Goal: Task Accomplishment & Management: Use online tool/utility

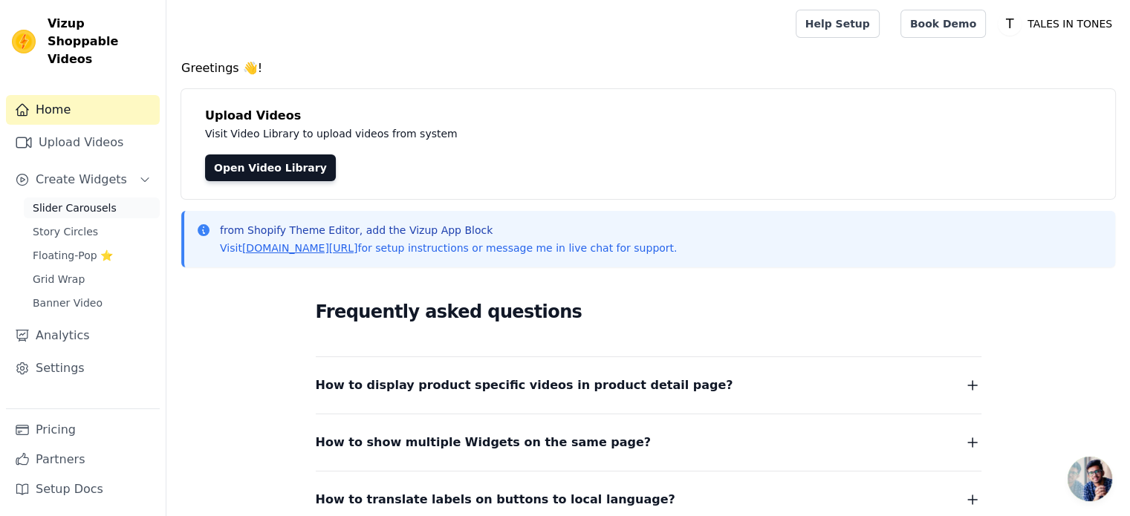
click at [119, 198] on link "Slider Carousels" at bounding box center [92, 208] width 136 height 21
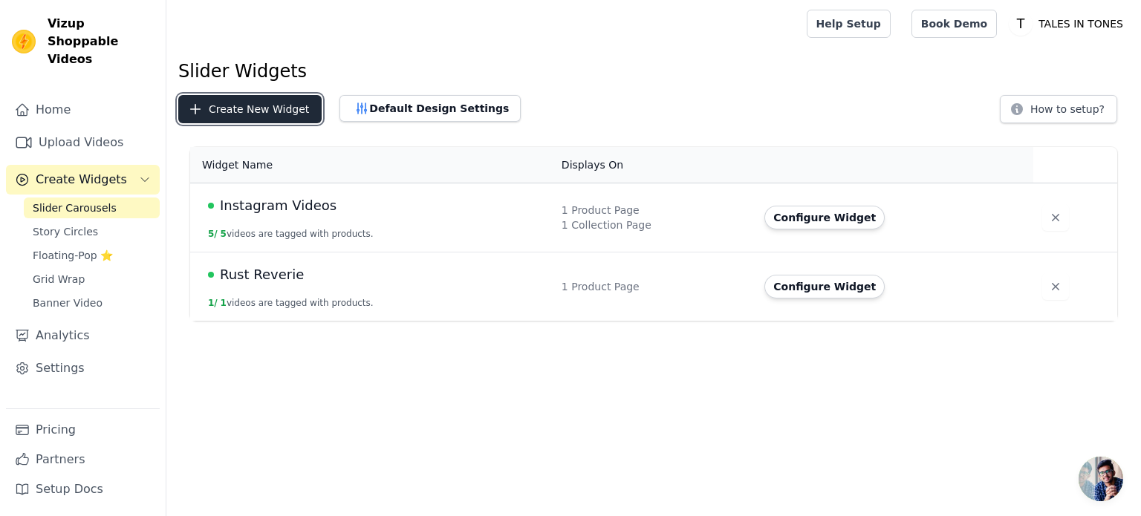
click at [247, 114] on button "Create New Widget" at bounding box center [249, 109] width 143 height 28
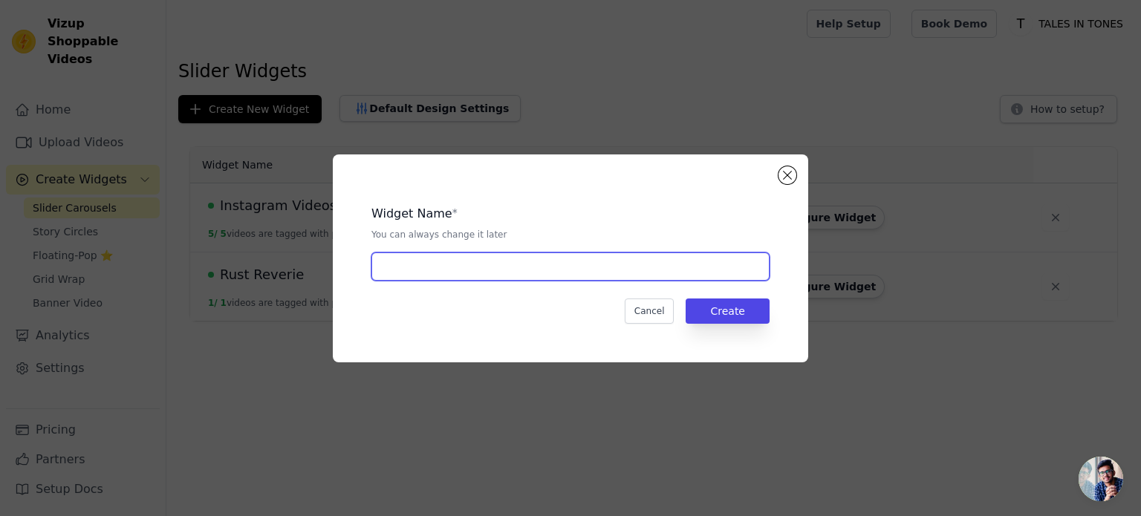
click at [491, 267] on input "text" at bounding box center [570, 267] width 398 height 28
type input "Instagram Videos slider"
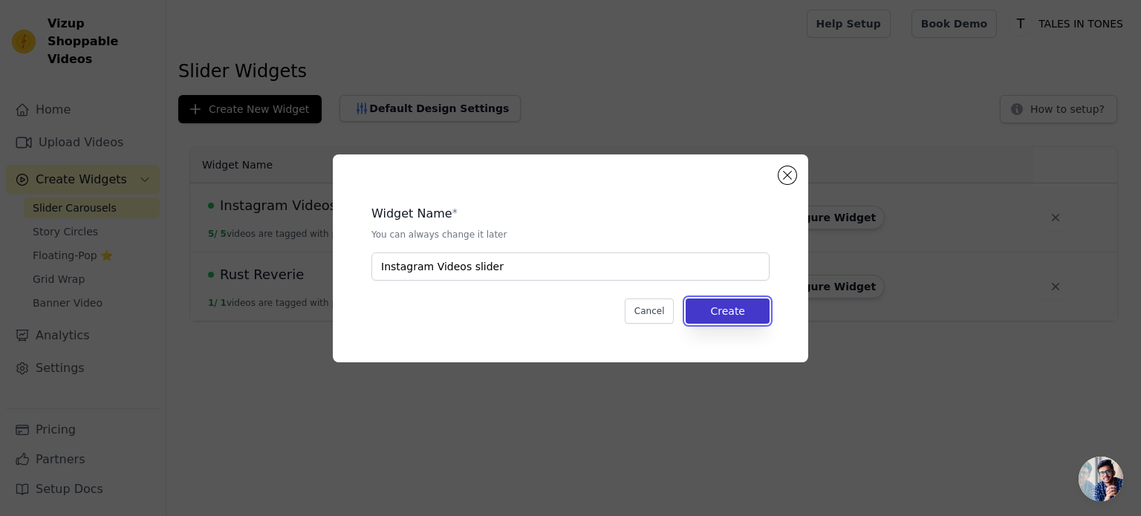
click at [722, 302] on button "Create" at bounding box center [727, 311] width 84 height 25
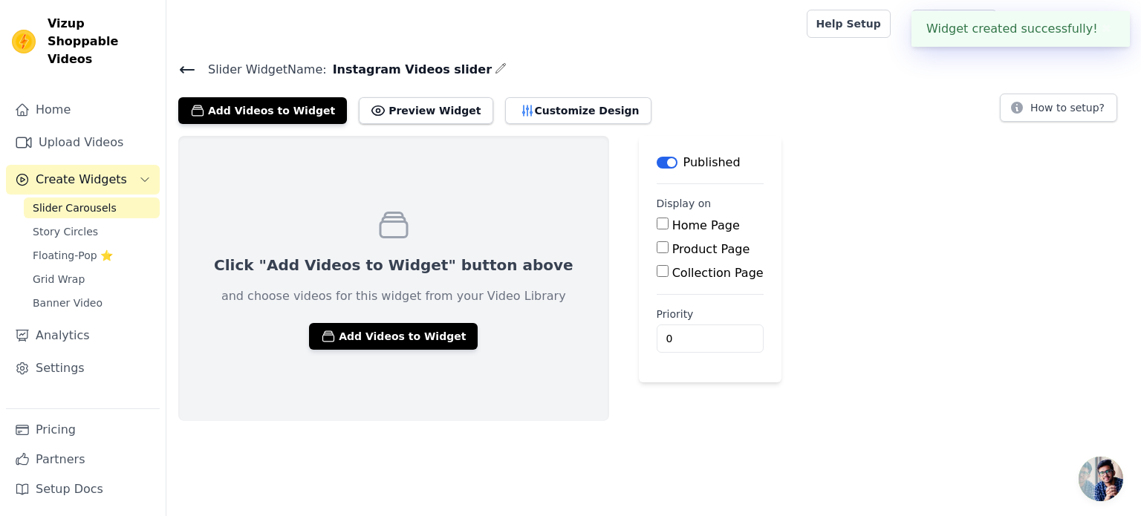
click at [672, 225] on label "Home Page" at bounding box center [706, 225] width 68 height 14
click at [657, 225] on input "Home Page" at bounding box center [663, 224] width 12 height 12
checkbox input "true"
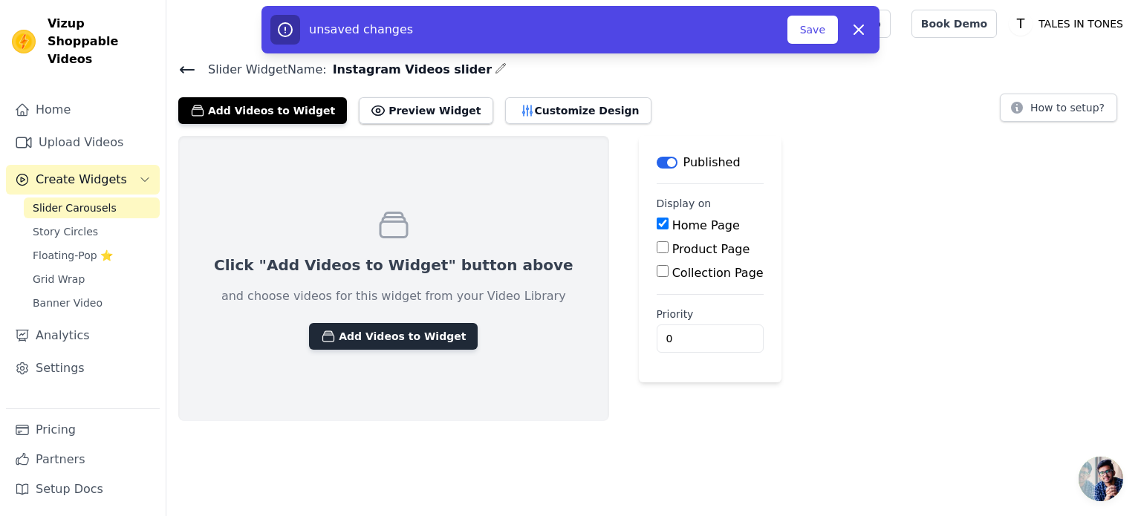
click at [353, 338] on button "Add Videos to Widget" at bounding box center [393, 336] width 169 height 27
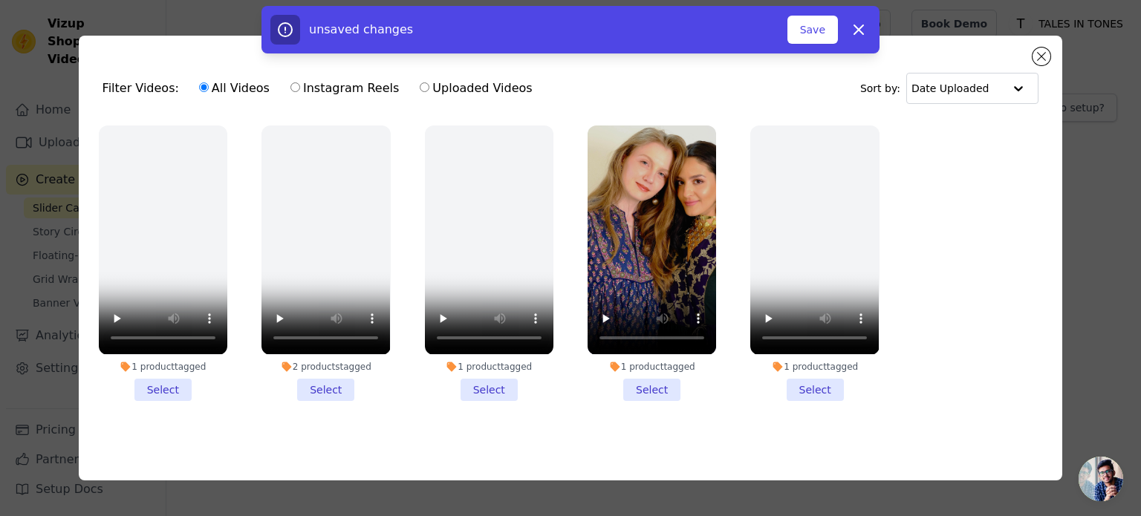
click at [345, 84] on label "Instagram Reels" at bounding box center [345, 88] width 110 height 19
click at [300, 84] on input "Instagram Reels" at bounding box center [295, 87] width 10 height 10
radio input "true"
click at [451, 88] on label "Uploaded Videos" at bounding box center [476, 88] width 114 height 19
click at [429, 88] on input "Uploaded Videos" at bounding box center [425, 87] width 10 height 10
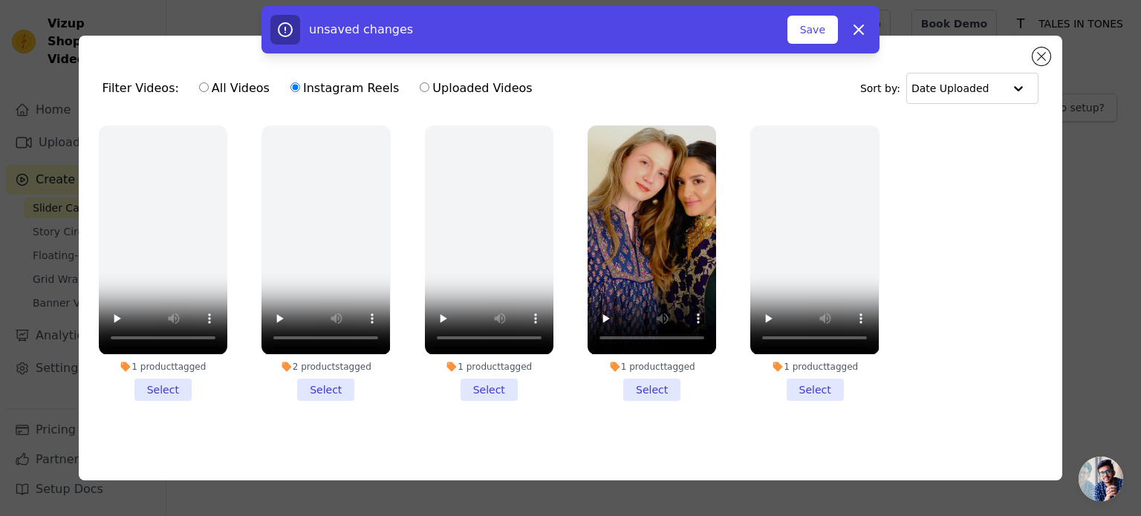
radio input "true"
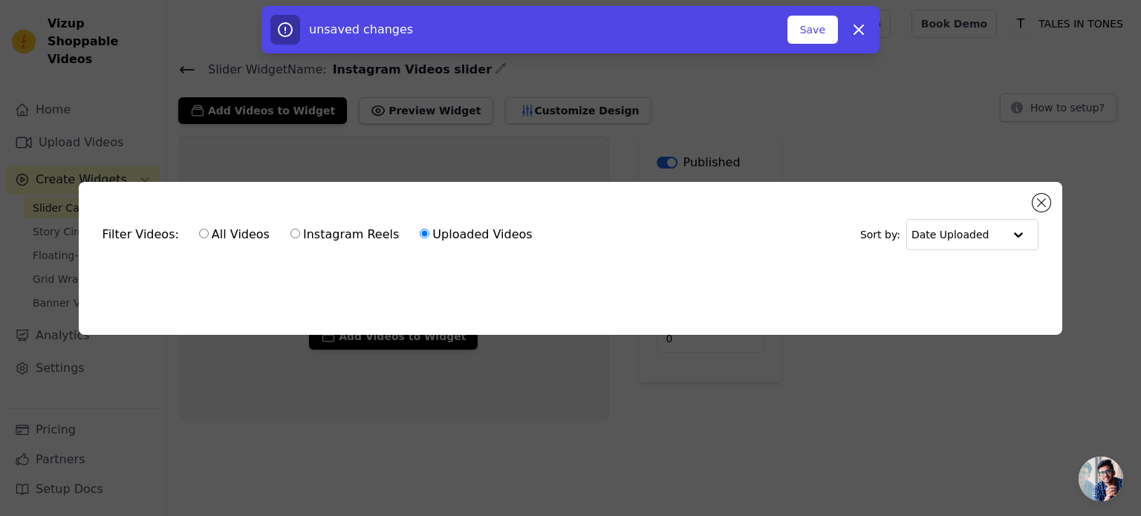
click at [333, 228] on label "Instagram Reels" at bounding box center [345, 234] width 110 height 19
click at [300, 229] on input "Instagram Reels" at bounding box center [295, 234] width 10 height 10
radio input "true"
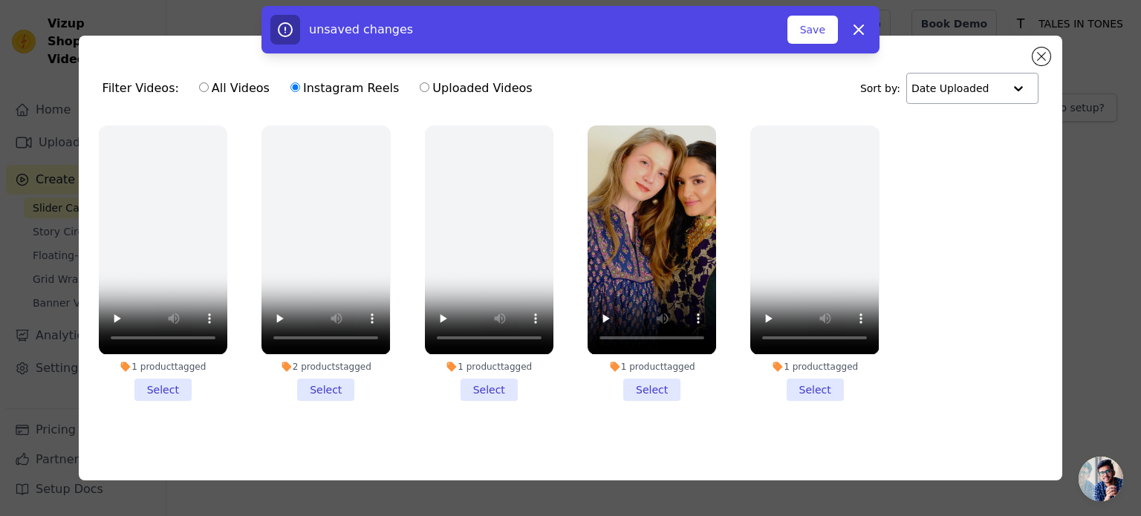
click at [1010, 77] on div at bounding box center [1018, 89] width 30 height 30
click at [229, 85] on label "All Videos" at bounding box center [234, 88] width 72 height 19
click at [209, 85] on input "All Videos" at bounding box center [204, 87] width 10 height 10
radio input "true"
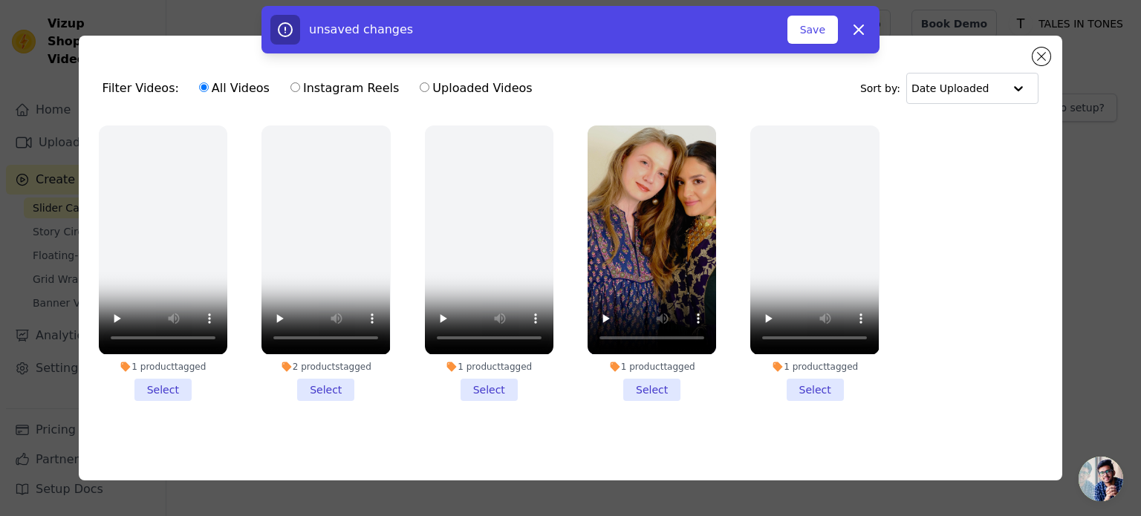
click at [1038, 51] on div "unsaved changes Save Dismiss" at bounding box center [570, 30] width 1141 height 48
click at [859, 28] on icon "button" at bounding box center [859, 30] width 18 height 18
checkbox input "false"
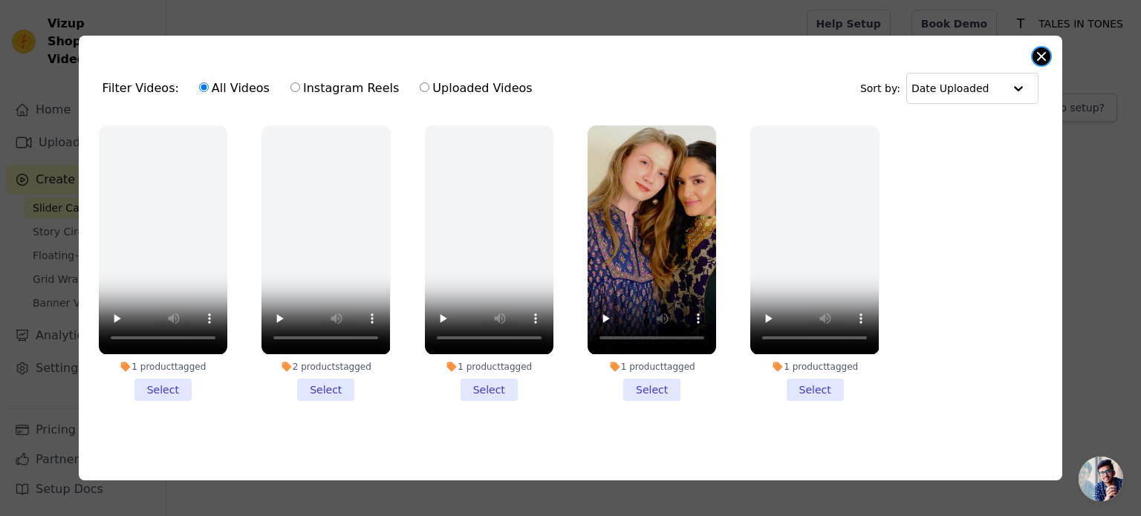
click at [1040, 50] on button "Close modal" at bounding box center [1041, 57] width 18 height 18
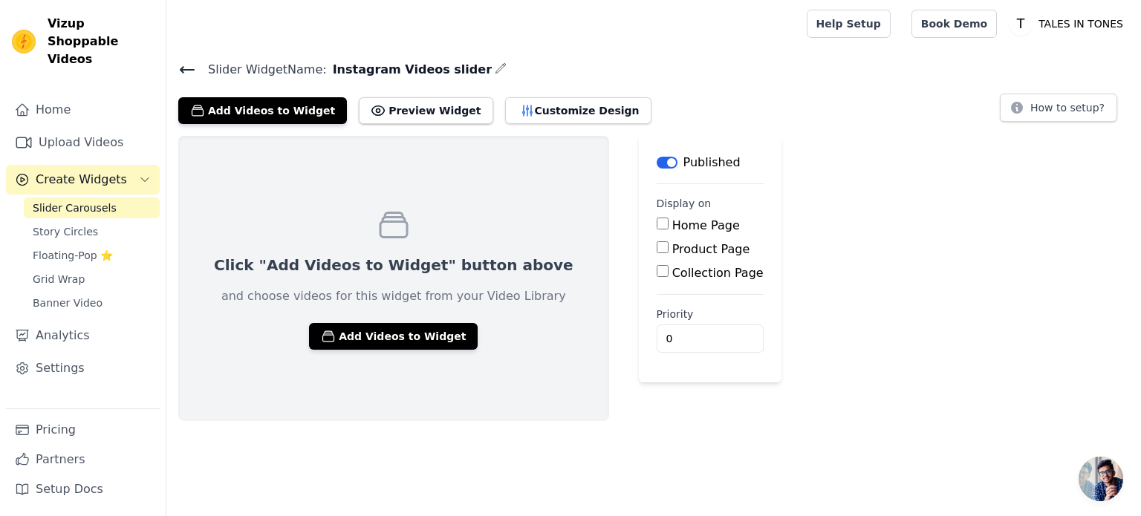
click at [91, 201] on span "Slider Carousels" at bounding box center [75, 208] width 84 height 15
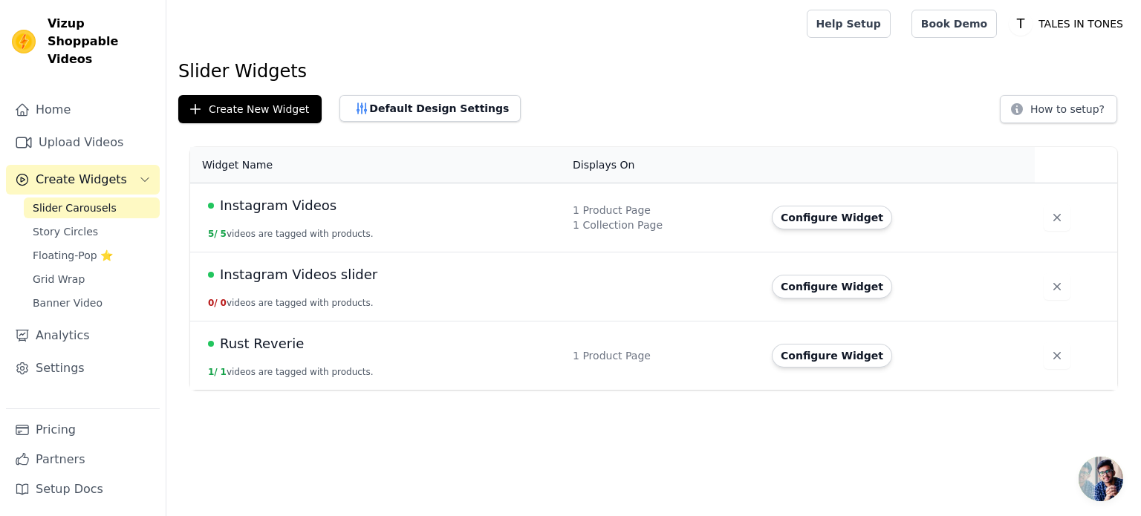
click at [517, 293] on td "Instagram Videos slider 0 / 0 videos are tagged with products." at bounding box center [377, 287] width 374 height 69
click at [280, 276] on span "Instagram Videos slider" at bounding box center [298, 274] width 157 height 21
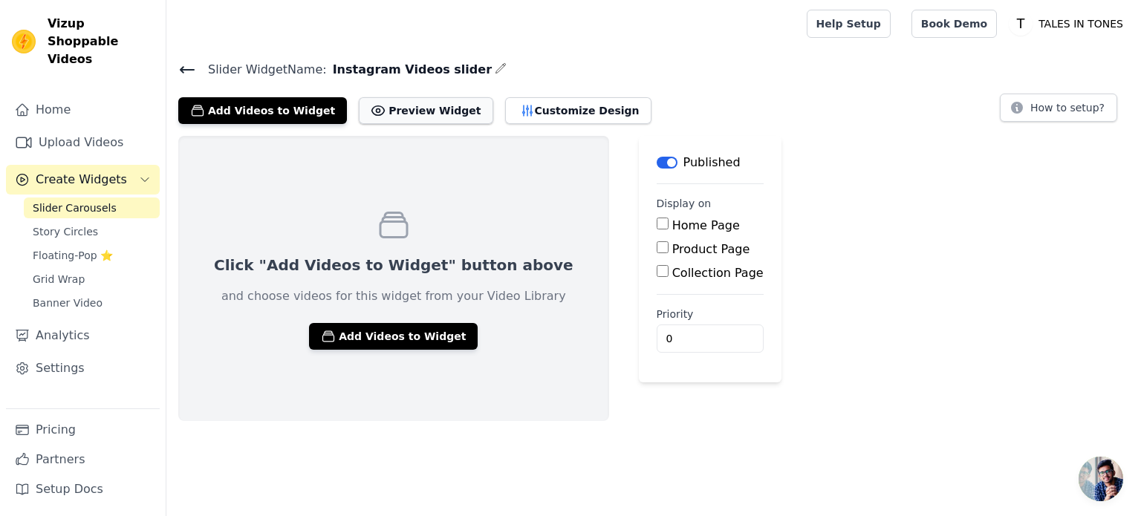
click at [422, 105] on button "Preview Widget" at bounding box center [426, 110] width 134 height 27
click at [672, 229] on label "Home Page" at bounding box center [706, 225] width 68 height 14
click at [657, 229] on input "Home Page" at bounding box center [663, 224] width 12 height 12
checkbox input "true"
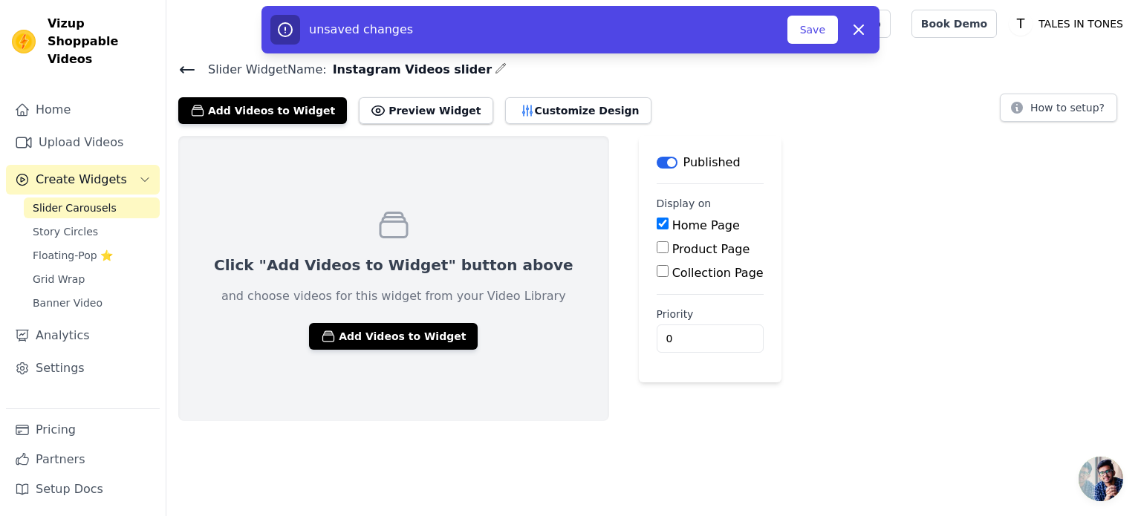
click at [672, 273] on label "Collection Page" at bounding box center [717, 273] width 91 height 14
click at [657, 273] on input "Collection Page" at bounding box center [663, 271] width 12 height 12
checkbox input "true"
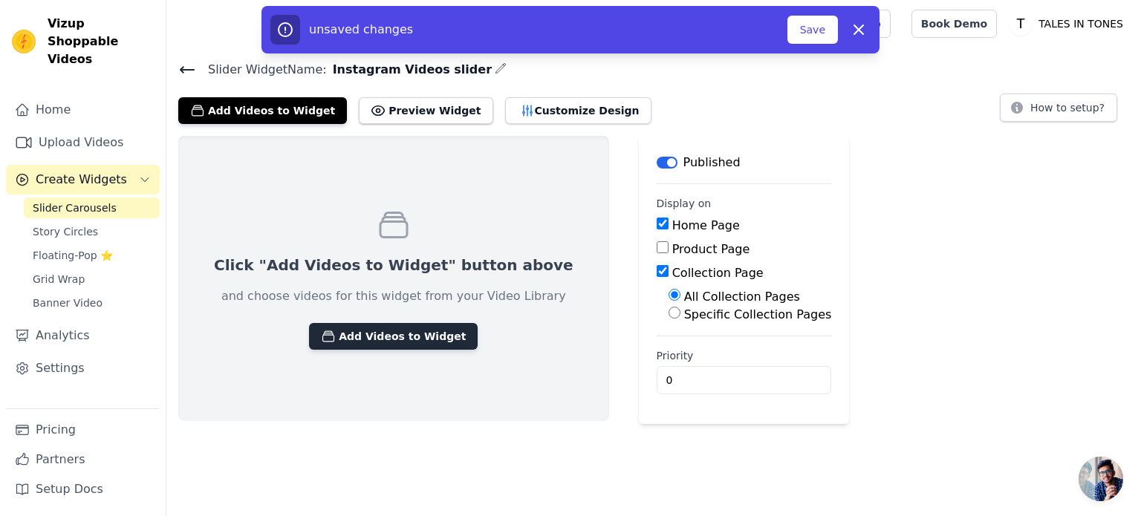
click at [426, 330] on button "Add Videos to Widget" at bounding box center [393, 336] width 169 height 27
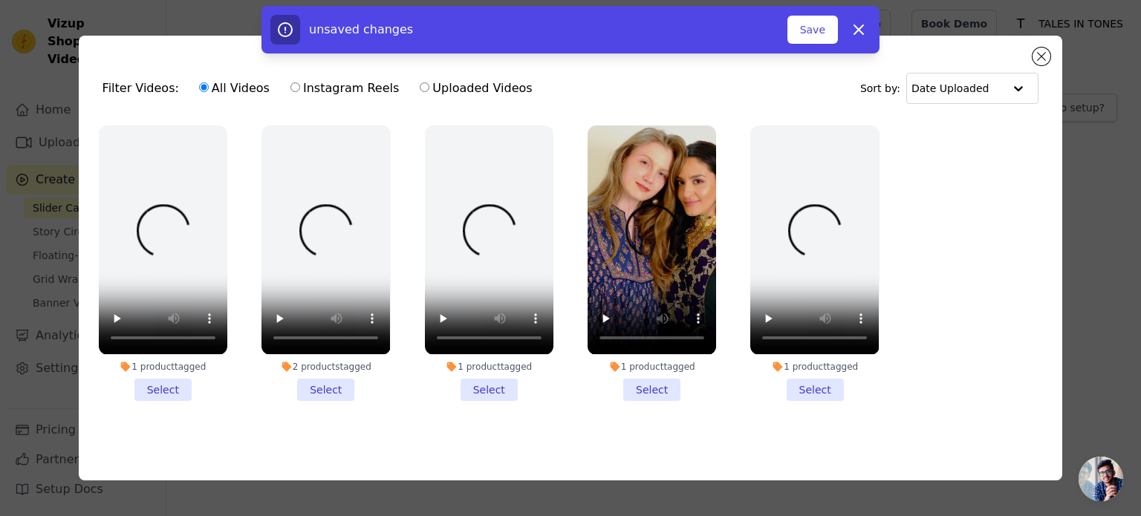
click at [419, 88] on label "Uploaded Videos" at bounding box center [476, 88] width 114 height 19
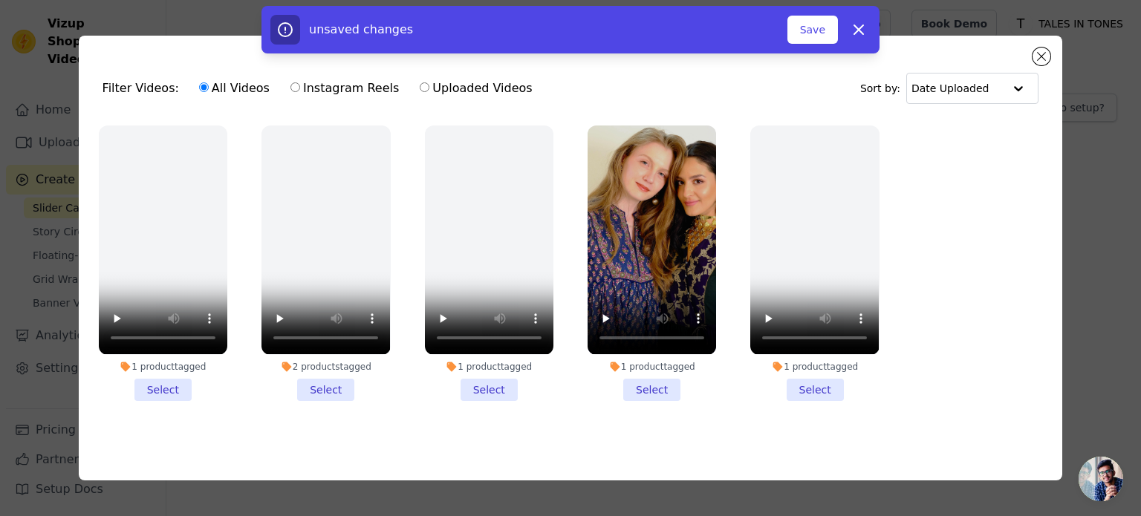
click at [420, 88] on input "Uploaded Videos" at bounding box center [425, 87] width 10 height 10
radio input "true"
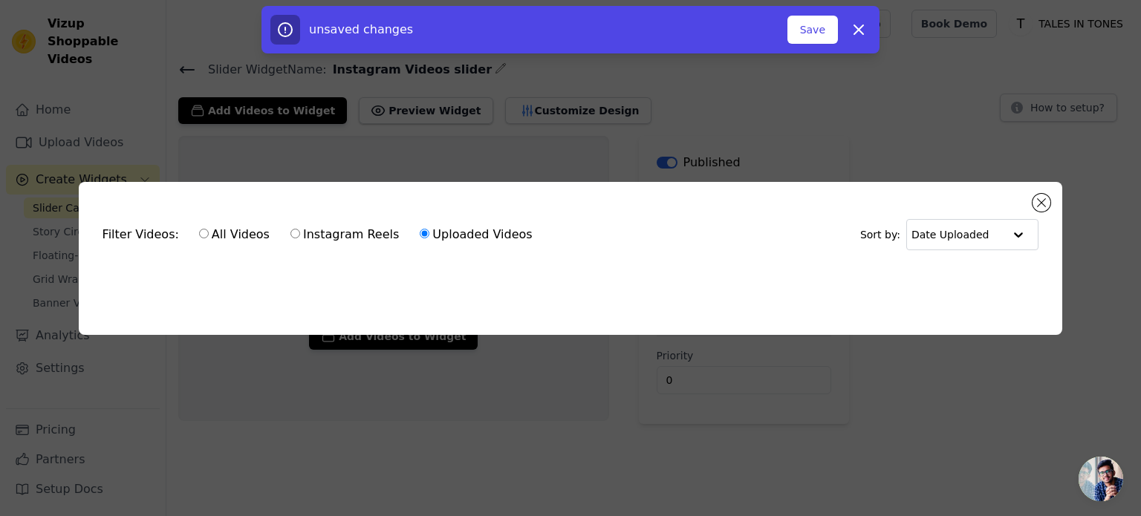
click at [325, 229] on label "Instagram Reels" at bounding box center [345, 234] width 110 height 19
click at [300, 229] on input "Instagram Reels" at bounding box center [295, 234] width 10 height 10
radio input "true"
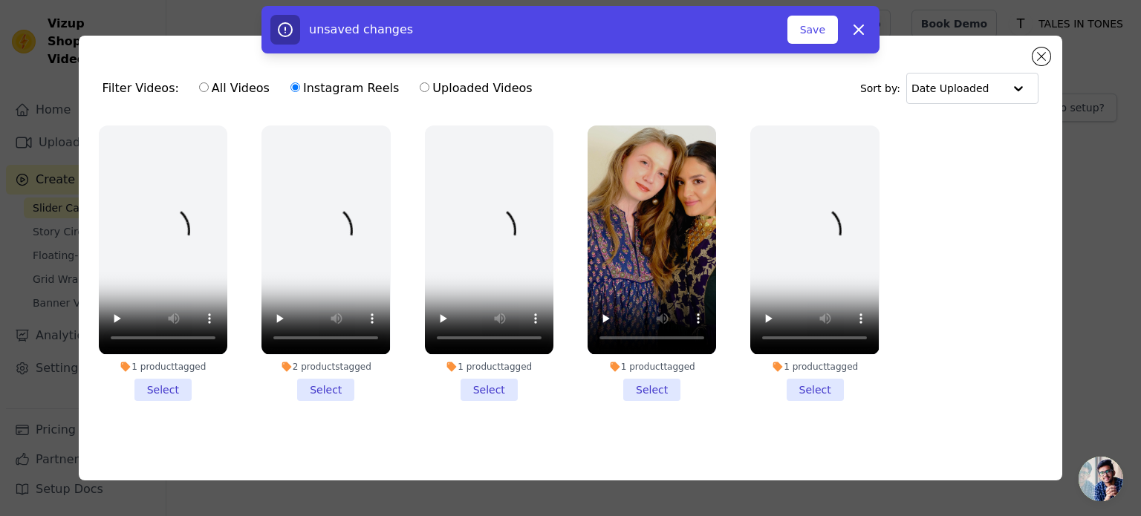
click at [1043, 51] on div "unsaved changes Save Dismiss" at bounding box center [570, 30] width 1141 height 48
click at [853, 38] on icon "button" at bounding box center [859, 30] width 18 height 18
checkbox input "false"
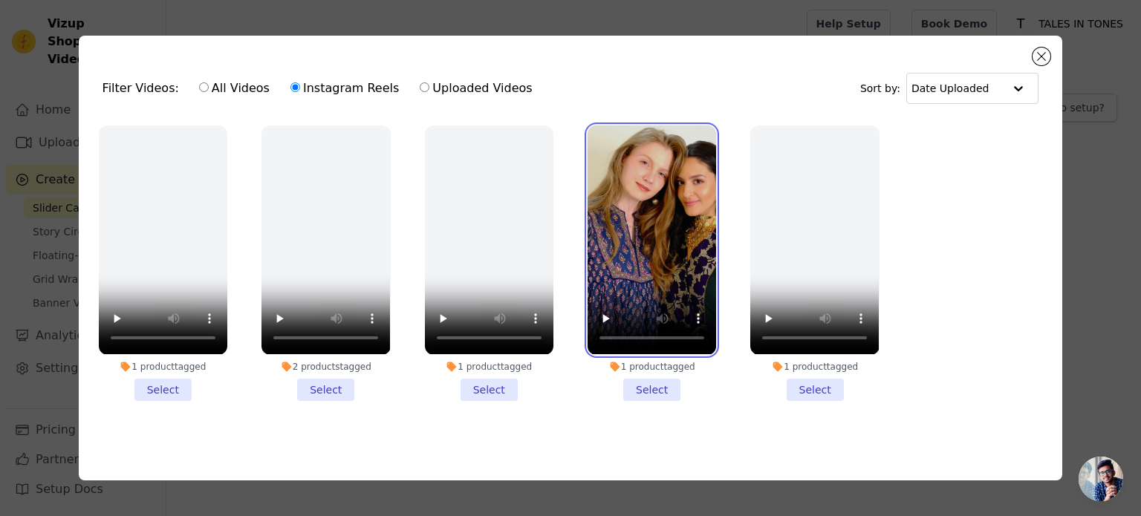
click at [658, 232] on video at bounding box center [651, 240] width 128 height 229
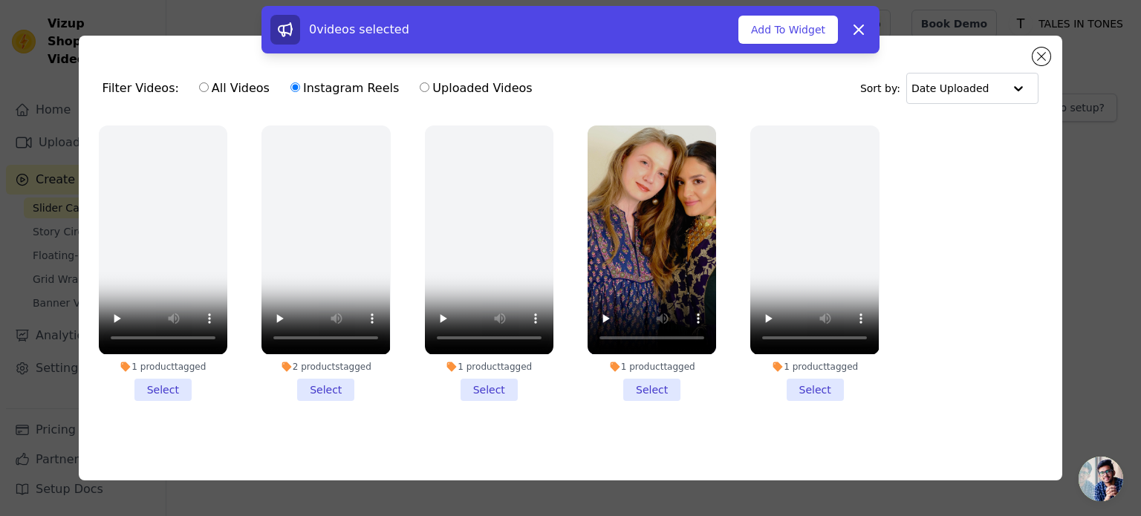
click at [671, 388] on li "1 product tagged Select" at bounding box center [651, 263] width 128 height 275
click at [0, 0] on input "1 product tagged Select" at bounding box center [0, 0] width 0 height 0
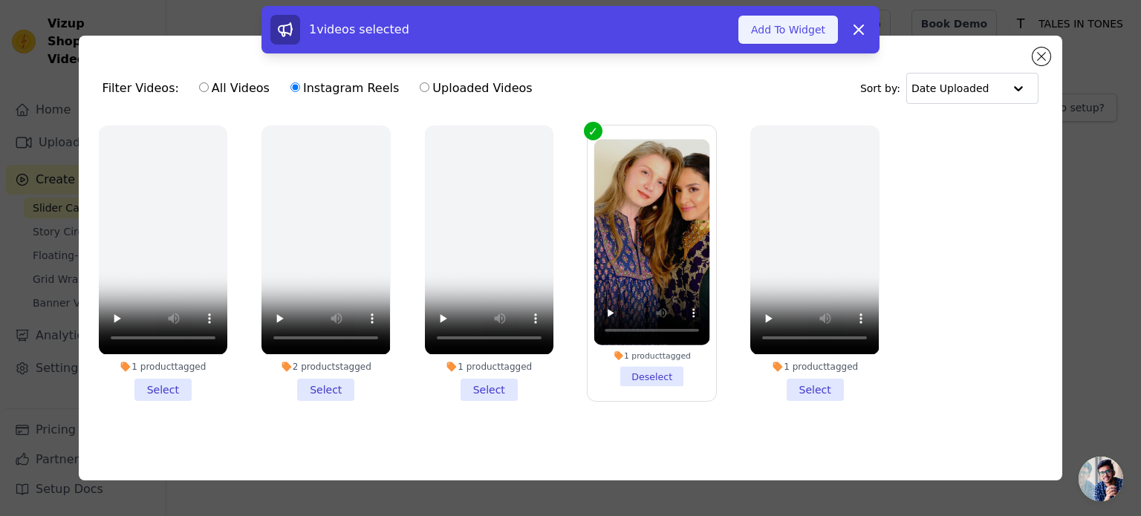
click at [806, 31] on button "Add To Widget" at bounding box center [788, 30] width 100 height 28
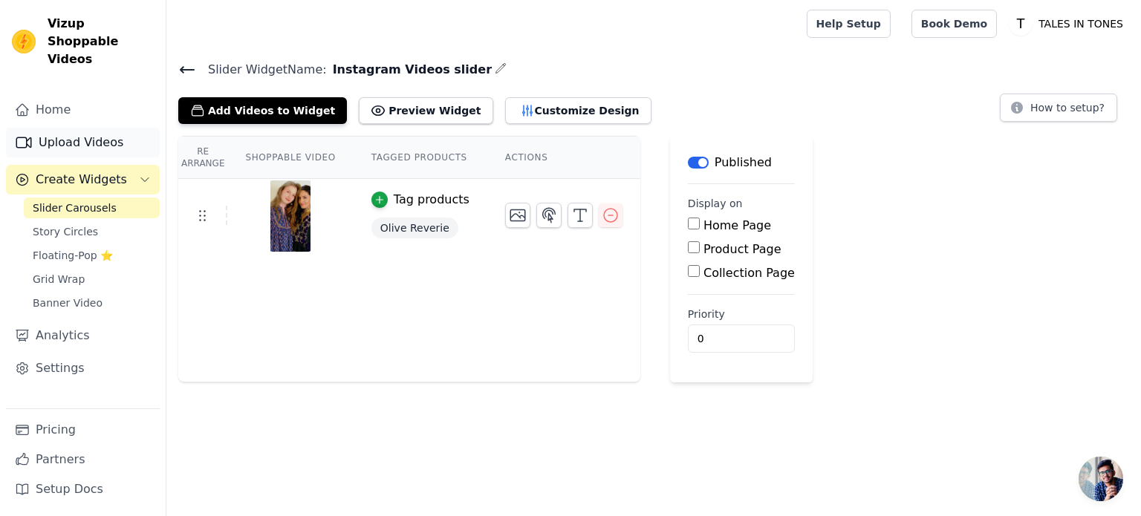
click at [102, 128] on link "Upload Videos" at bounding box center [83, 143] width 154 height 30
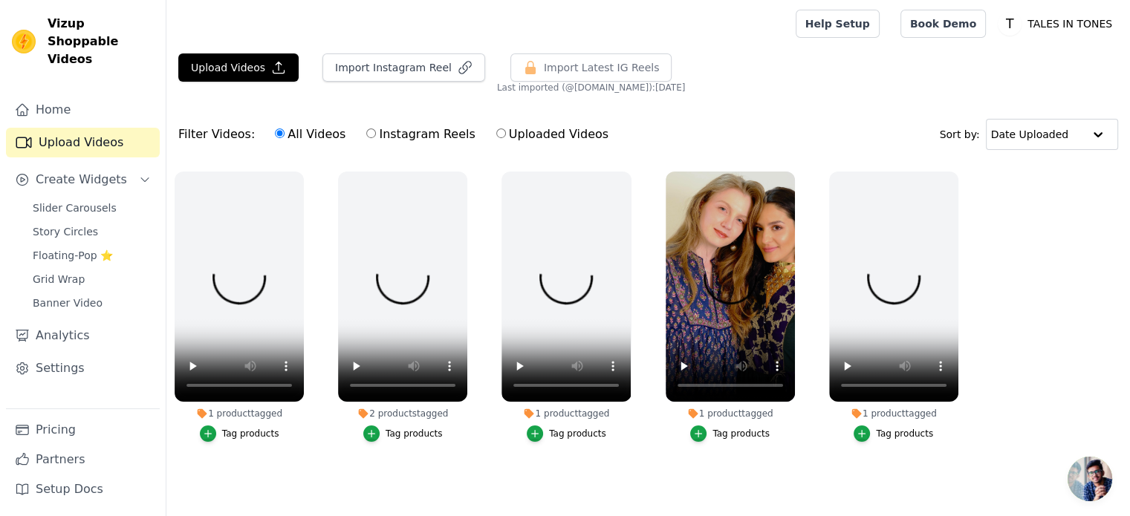
click at [404, 139] on label "Instagram Reels" at bounding box center [420, 134] width 110 height 19
click at [376, 138] on input "Instagram Reels" at bounding box center [371, 133] width 10 height 10
radio input "true"
click at [538, 142] on label "Uploaded Videos" at bounding box center [552, 134] width 114 height 19
click at [506, 138] on input "Uploaded Videos" at bounding box center [501, 133] width 10 height 10
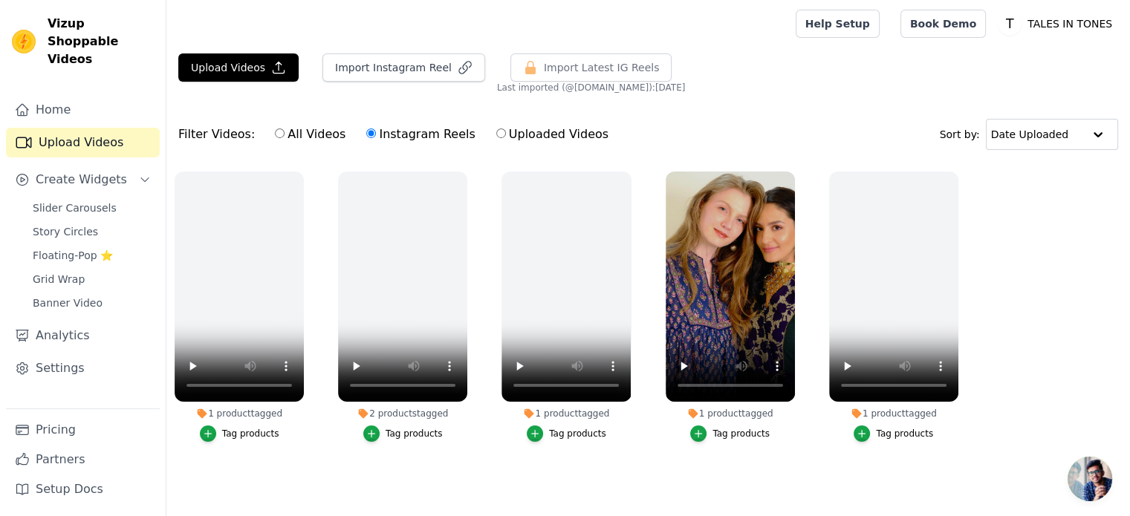
radio input "true"
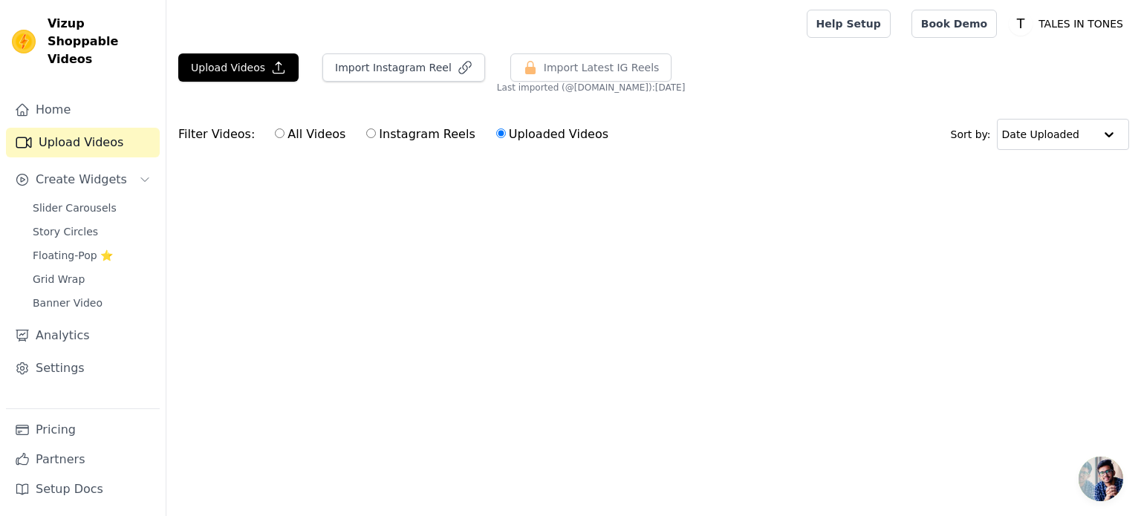
click at [365, 131] on label "Instagram Reels" at bounding box center [420, 134] width 110 height 19
click at [366, 131] on input "Instagram Reels" at bounding box center [371, 133] width 10 height 10
radio input "true"
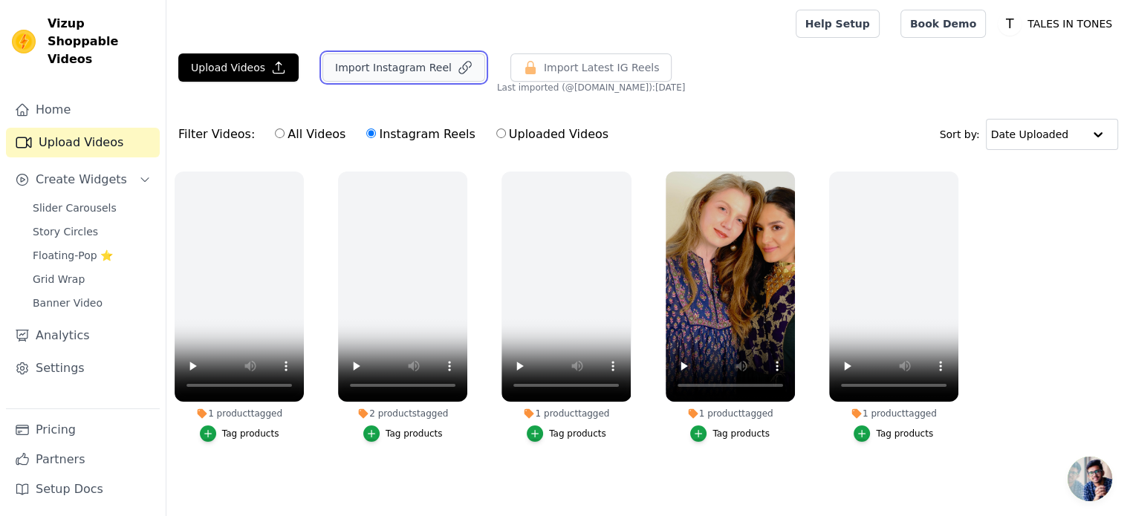
click at [401, 79] on button "Import Instagram Reel" at bounding box center [403, 67] width 163 height 28
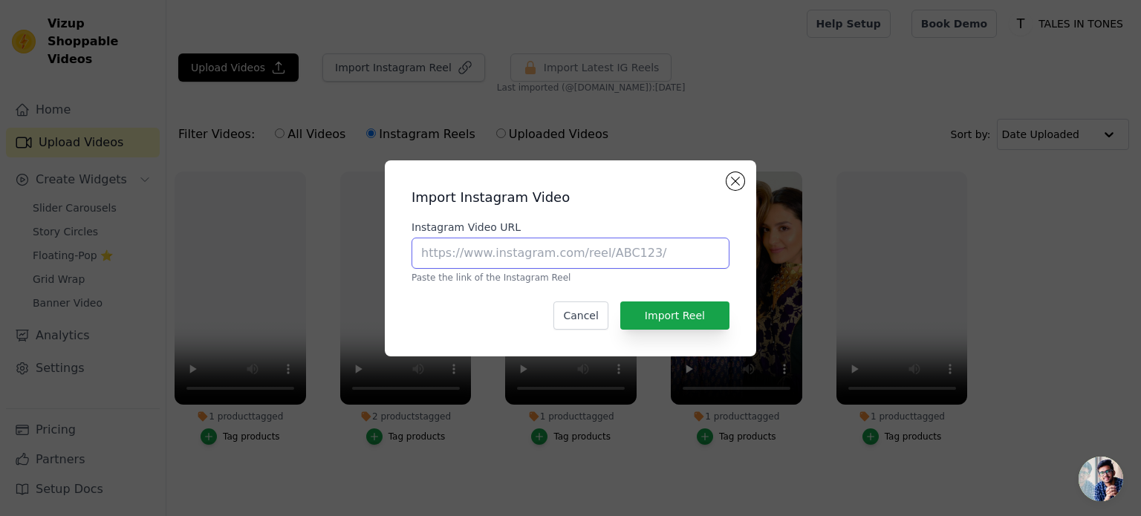
click at [662, 254] on input "Instagram Video URL" at bounding box center [570, 253] width 318 height 31
paste input "[URL][DOMAIN_NAME]"
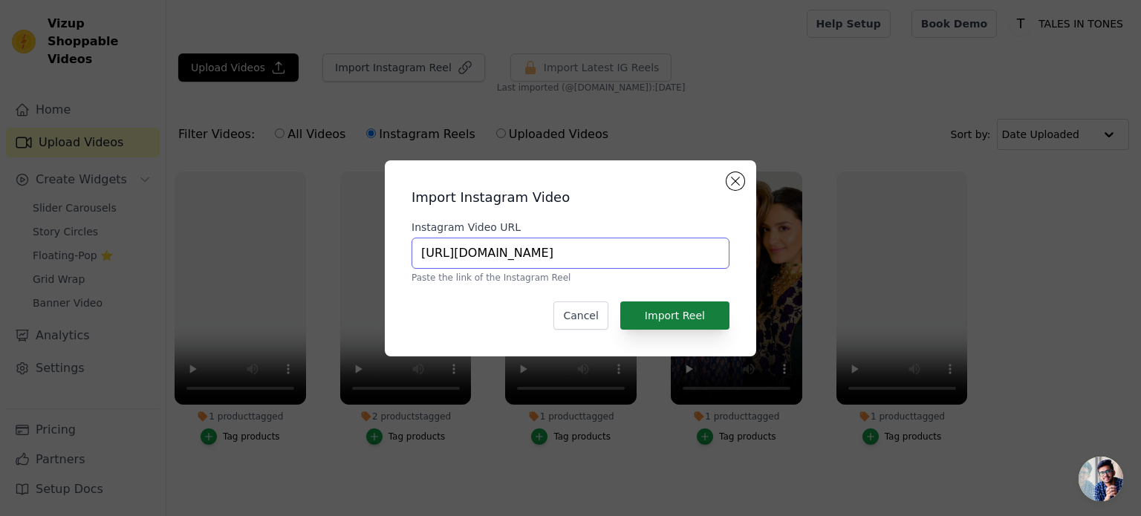
type input "[URL][DOMAIN_NAME]"
click at [714, 315] on button "Import Reel" at bounding box center [674, 316] width 109 height 28
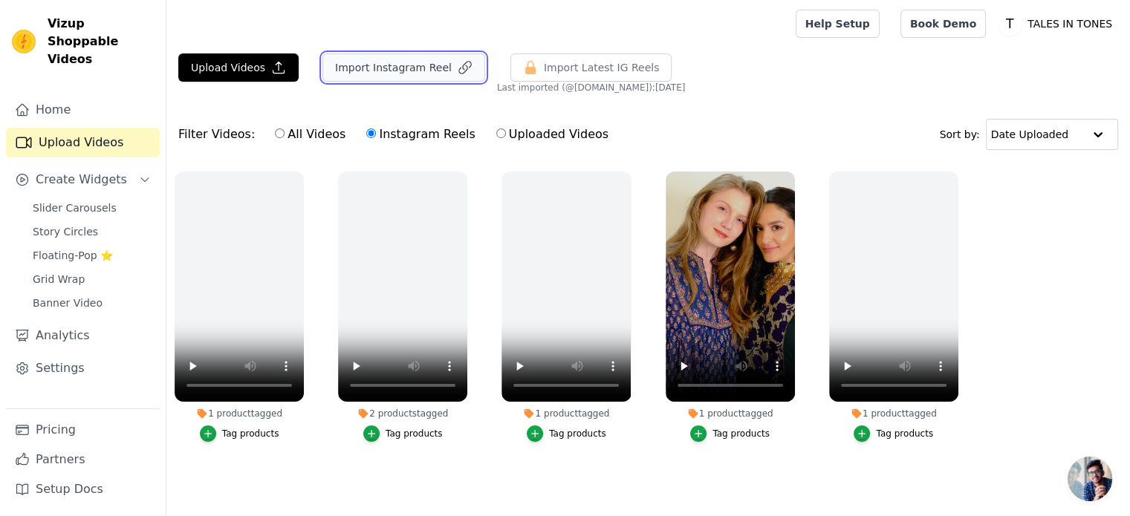
click at [422, 62] on button "Import Instagram Reel" at bounding box center [403, 67] width 163 height 28
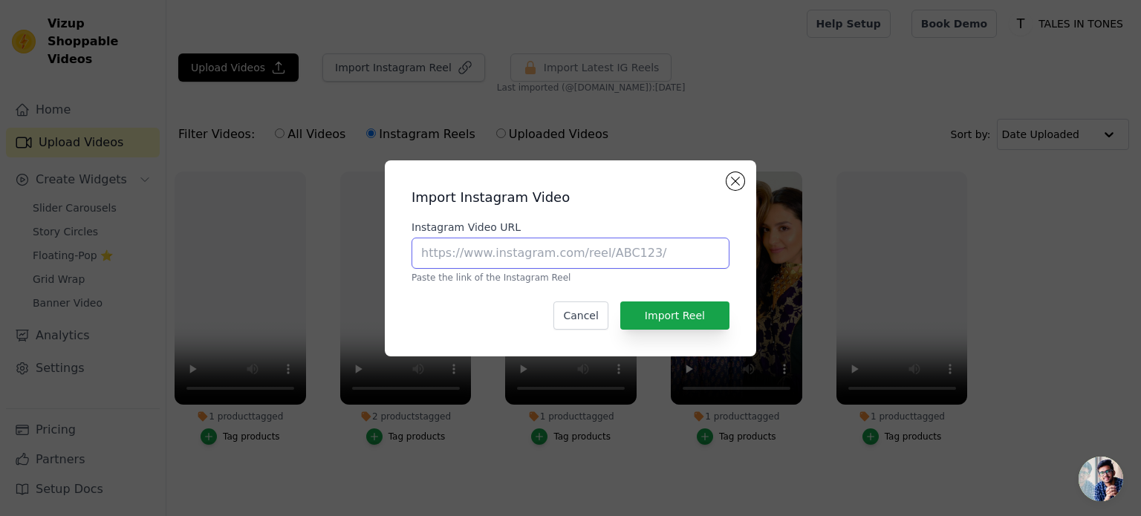
click at [541, 258] on input "Instagram Video URL" at bounding box center [570, 253] width 318 height 31
paste input "[URL][DOMAIN_NAME]"
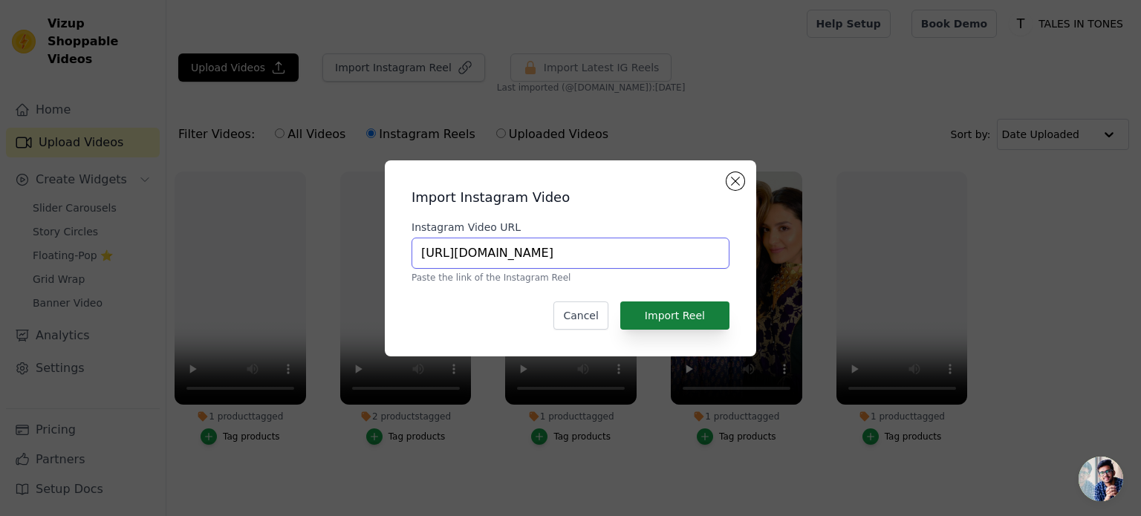
type input "[URL][DOMAIN_NAME]"
click at [698, 316] on button "Import Reel" at bounding box center [674, 316] width 109 height 28
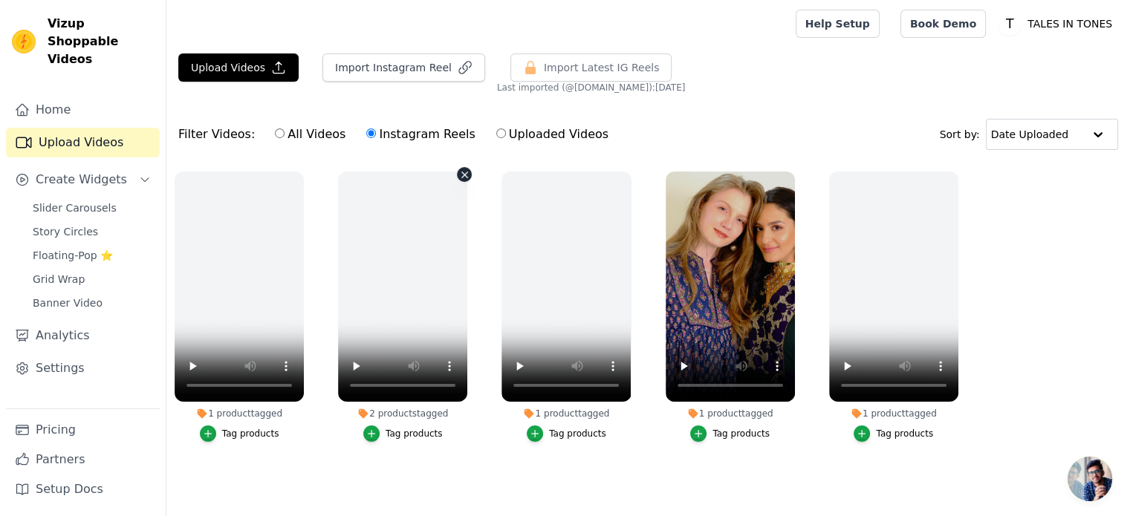
scroll to position [6, 0]
click at [297, 128] on label "All Videos" at bounding box center [310, 134] width 72 height 19
click at [284, 128] on input "All Videos" at bounding box center [280, 133] width 10 height 10
radio input "true"
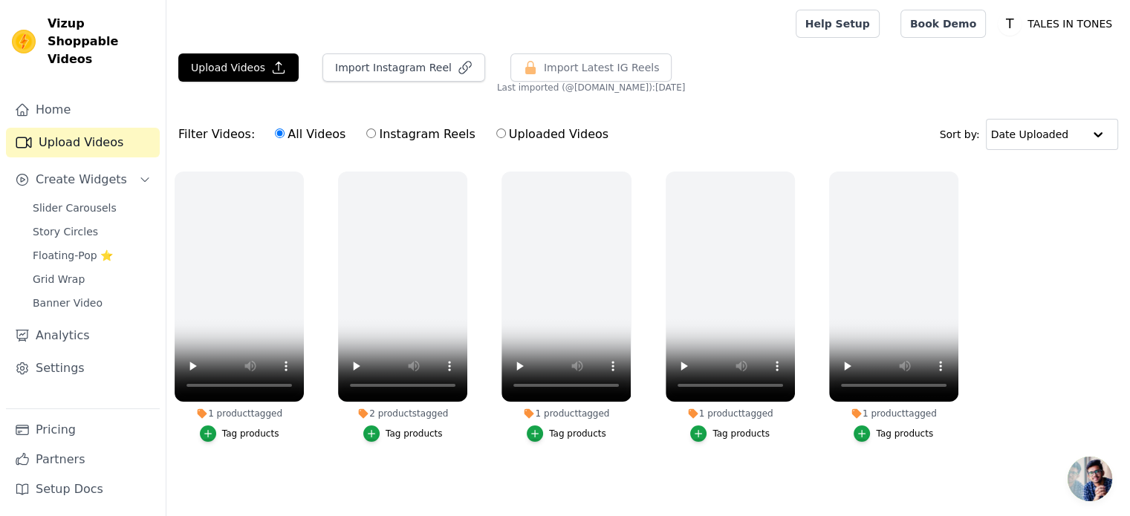
click at [524, 142] on label "Uploaded Videos" at bounding box center [552, 134] width 114 height 19
click at [506, 138] on input "Uploaded Videos" at bounding box center [501, 133] width 10 height 10
radio input "true"
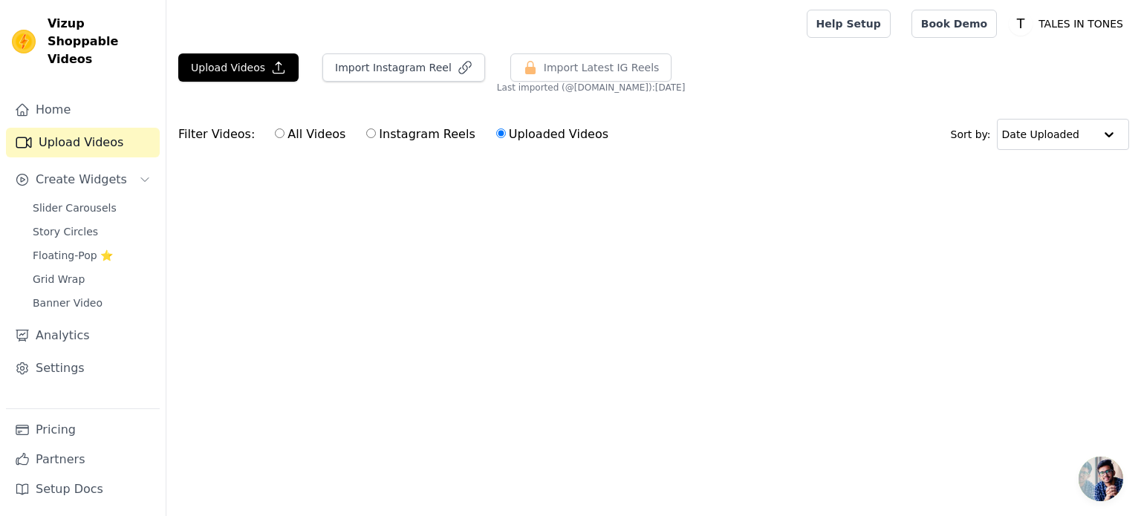
click at [296, 134] on label "All Videos" at bounding box center [310, 134] width 72 height 19
click at [284, 134] on input "All Videos" at bounding box center [280, 133] width 10 height 10
radio input "true"
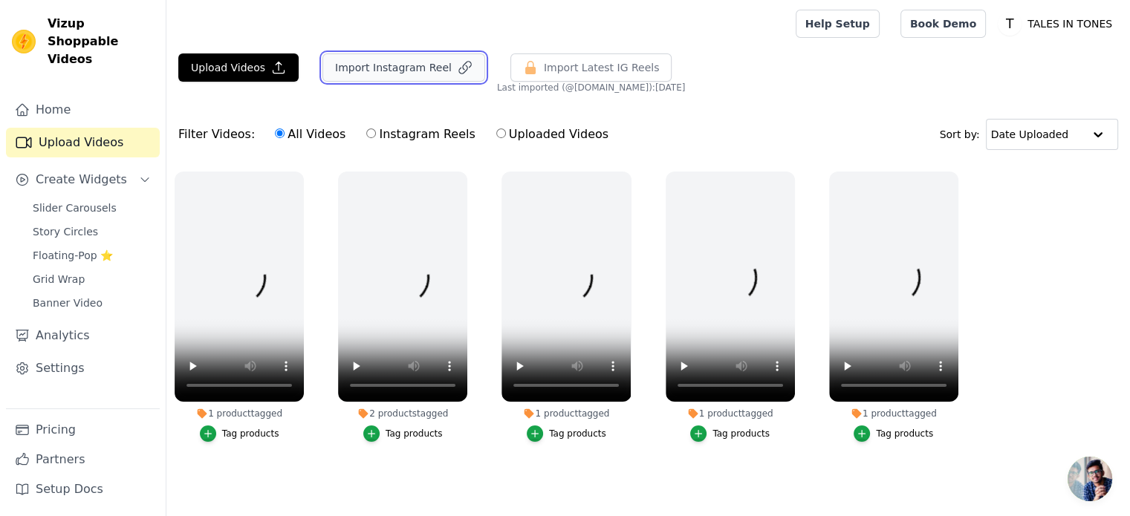
click at [431, 68] on button "Import Instagram Reel" at bounding box center [403, 67] width 163 height 28
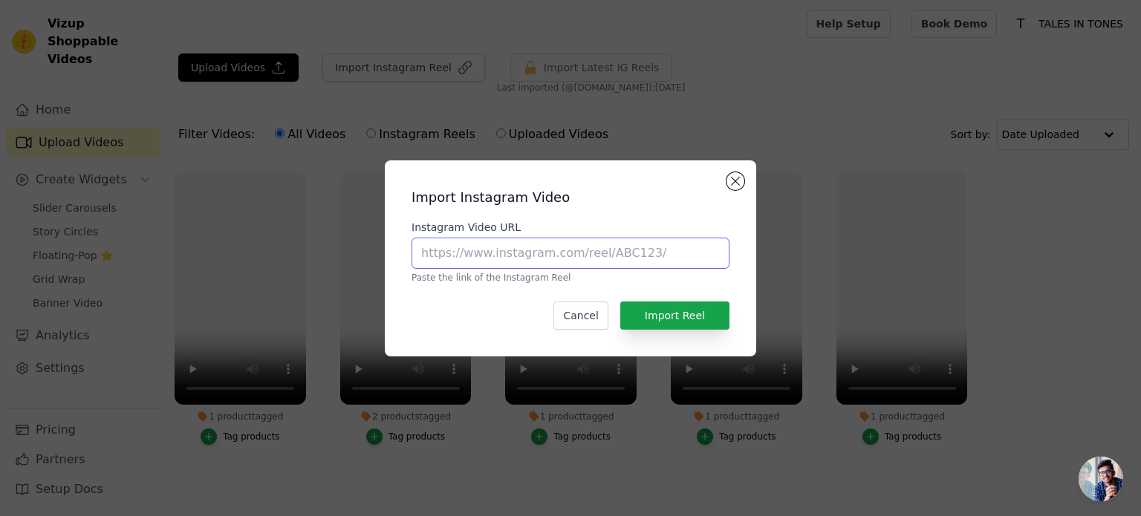
click at [501, 259] on input "Instagram Video URL" at bounding box center [570, 253] width 318 height 31
paste input "https://www.instagram.com/reel/DNdqZozI2jc/"
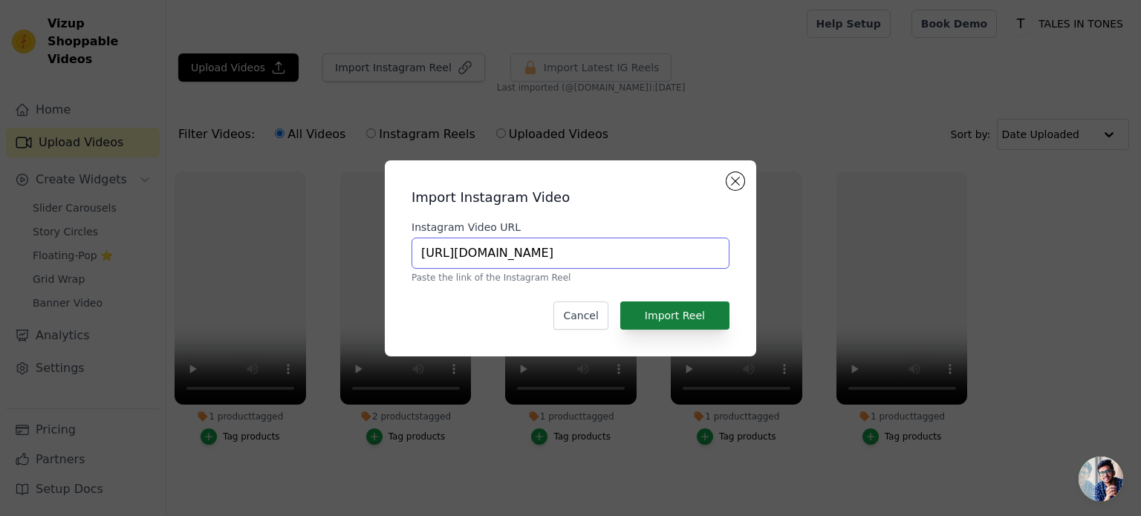
type input "https://www.instagram.com/reel/DNdqZozI2jc/"
click at [683, 323] on button "Import Reel" at bounding box center [674, 316] width 109 height 28
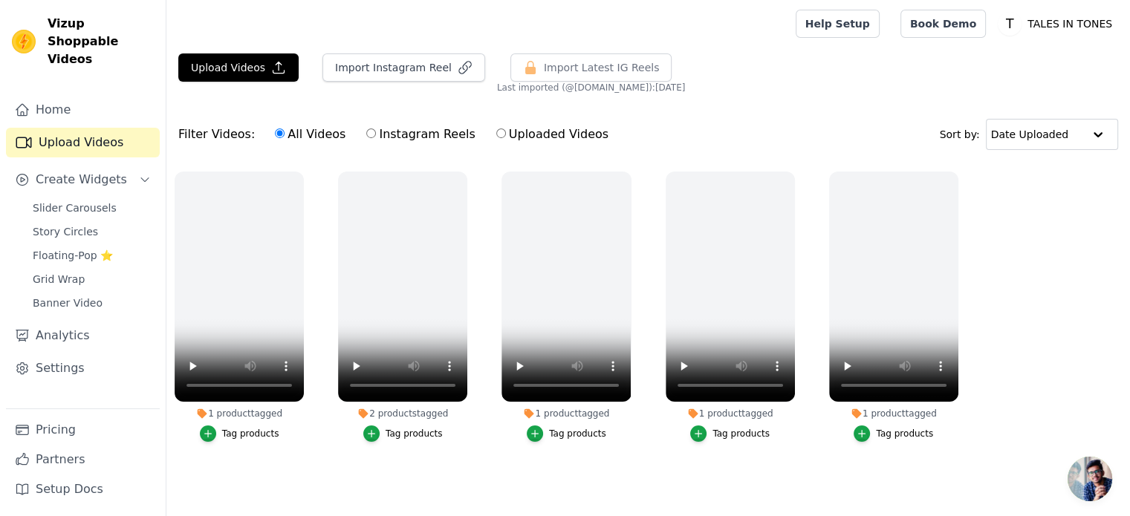
click at [541, 131] on label "Uploaded Videos" at bounding box center [552, 134] width 114 height 19
click at [506, 131] on input "Uploaded Videos" at bounding box center [501, 133] width 10 height 10
radio input "true"
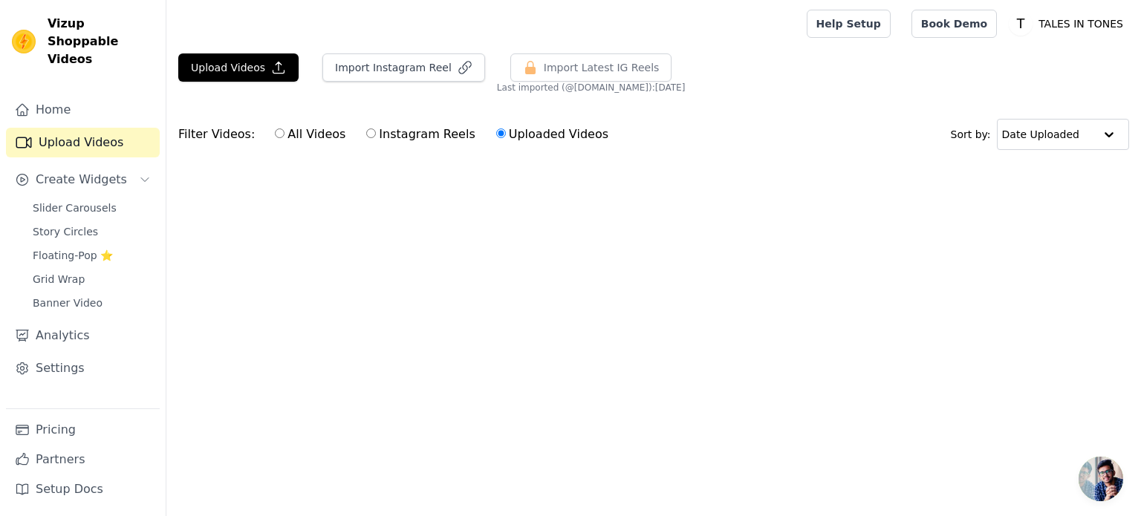
click at [319, 135] on label "All Videos" at bounding box center [310, 134] width 72 height 19
click at [284, 135] on input "All Videos" at bounding box center [280, 133] width 10 height 10
radio input "true"
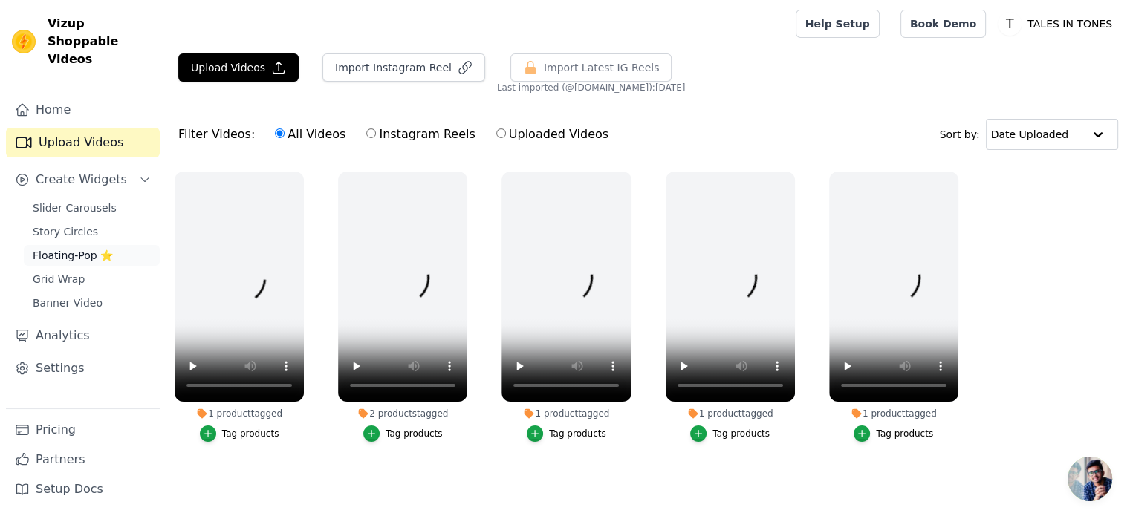
click at [76, 248] on span "Floating-Pop ⭐" at bounding box center [73, 255] width 80 height 15
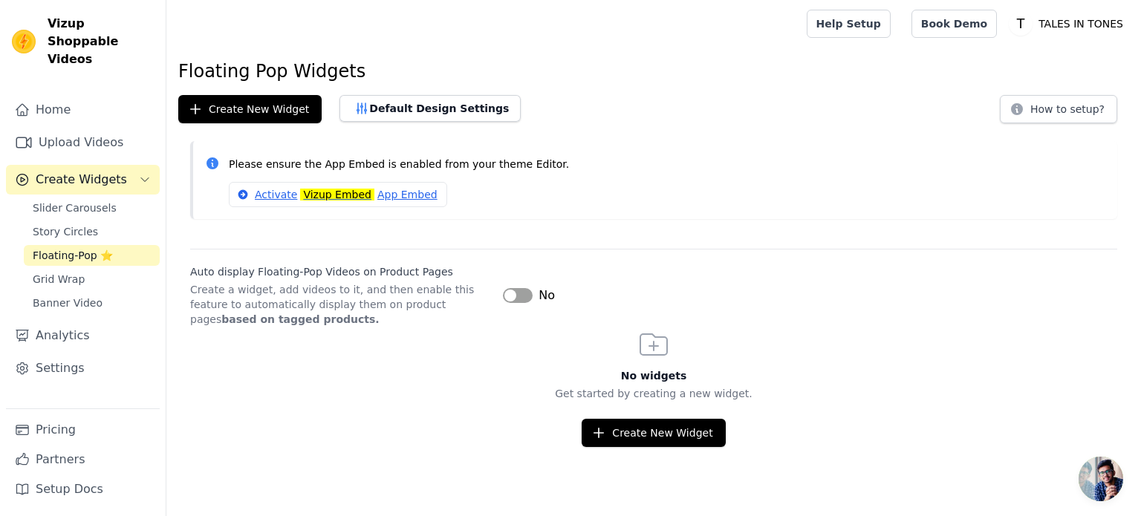
click at [517, 296] on button "Label" at bounding box center [518, 295] width 30 height 15
click at [60, 272] on span "Grid Wrap" at bounding box center [59, 279] width 52 height 15
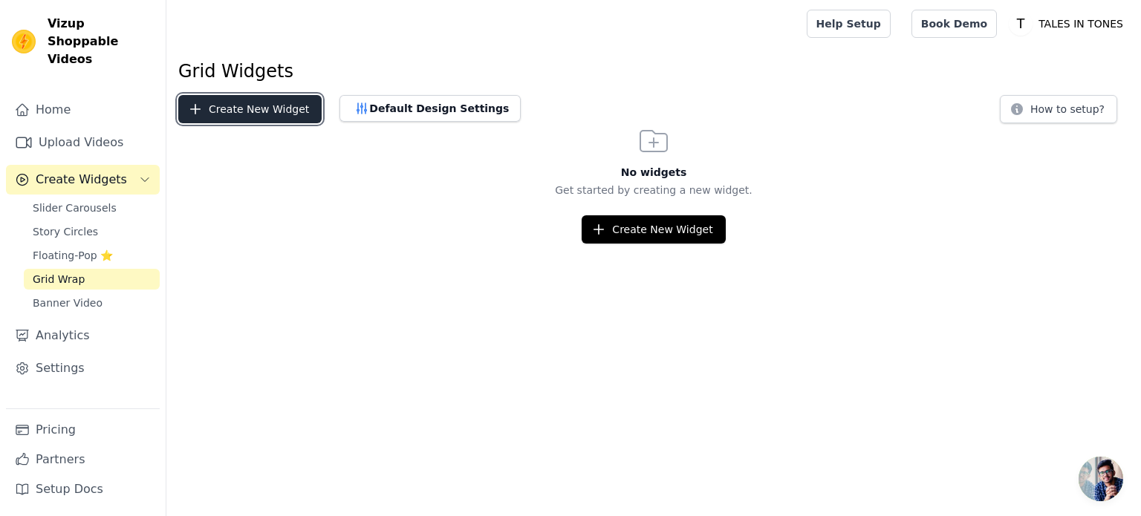
click at [255, 115] on button "Create New Widget" at bounding box center [249, 109] width 143 height 28
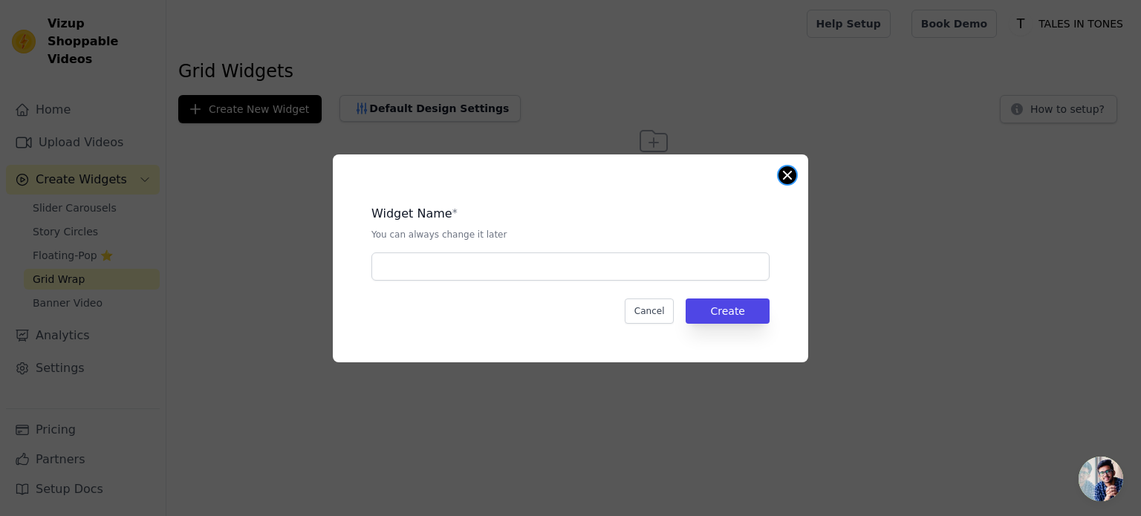
click at [780, 177] on button "Close modal" at bounding box center [787, 175] width 18 height 18
